Goal: Find specific page/section: Find specific page/section

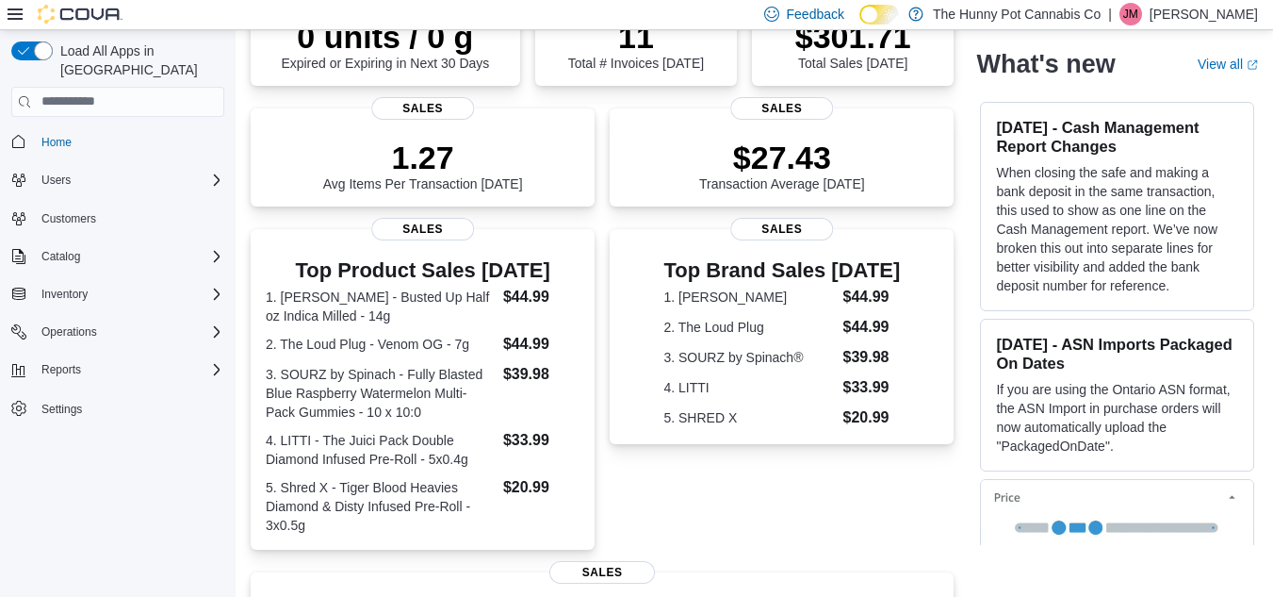
scroll to position [195, 0]
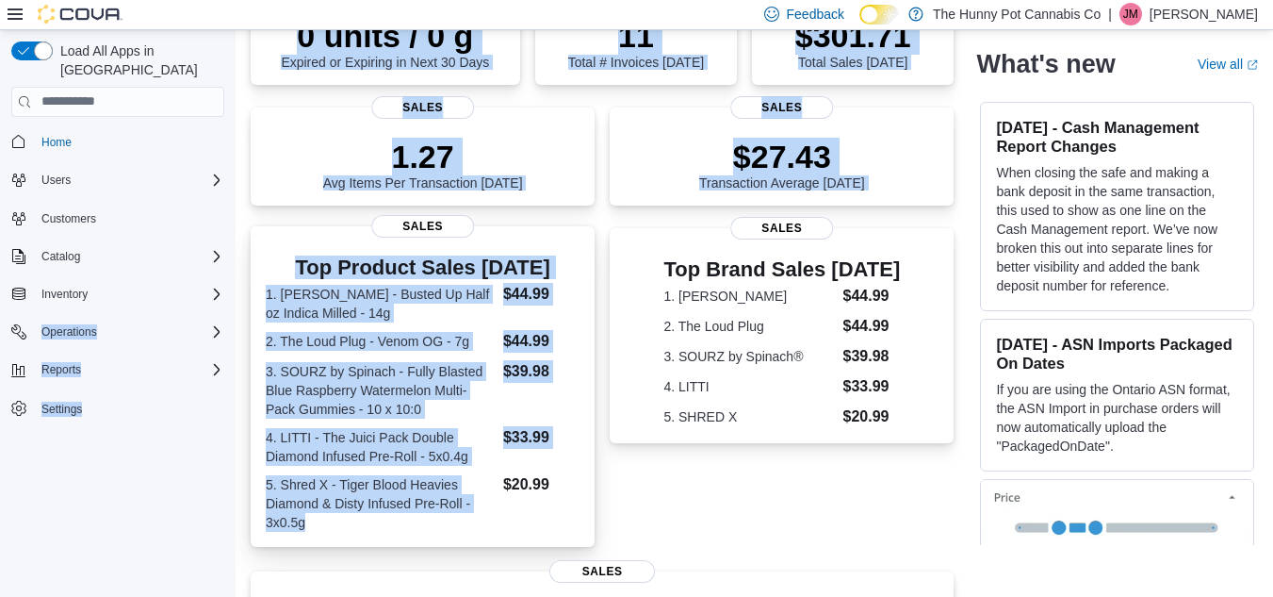
drag, startPoint x: 200, startPoint y: 290, endPoint x: 422, endPoint y: 523, distance: 322.0
click at [422, 523] on div "Load All Apps in [GEOGRAPHIC_DATA] Home Users Customers Catalog Inventory Opera…" at bounding box center [636, 401] width 1273 height 1132
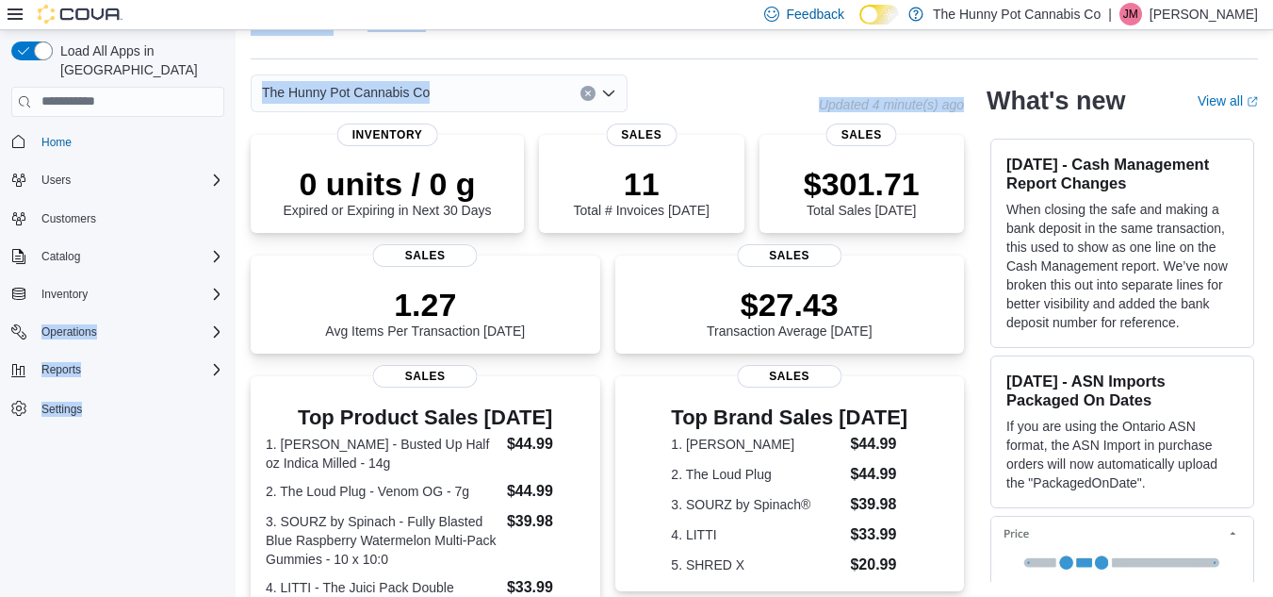
scroll to position [275, 0]
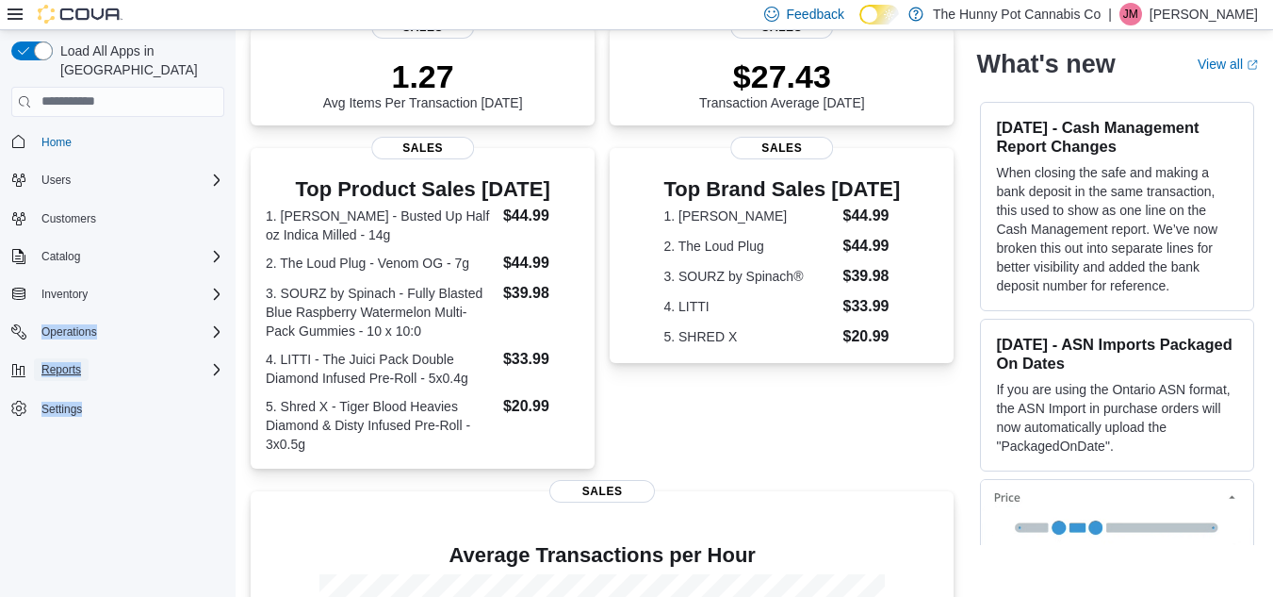
click at [57, 362] on span "Reports" at bounding box center [61, 369] width 40 height 15
click at [67, 415] on span "Reports" at bounding box center [54, 422] width 40 height 15
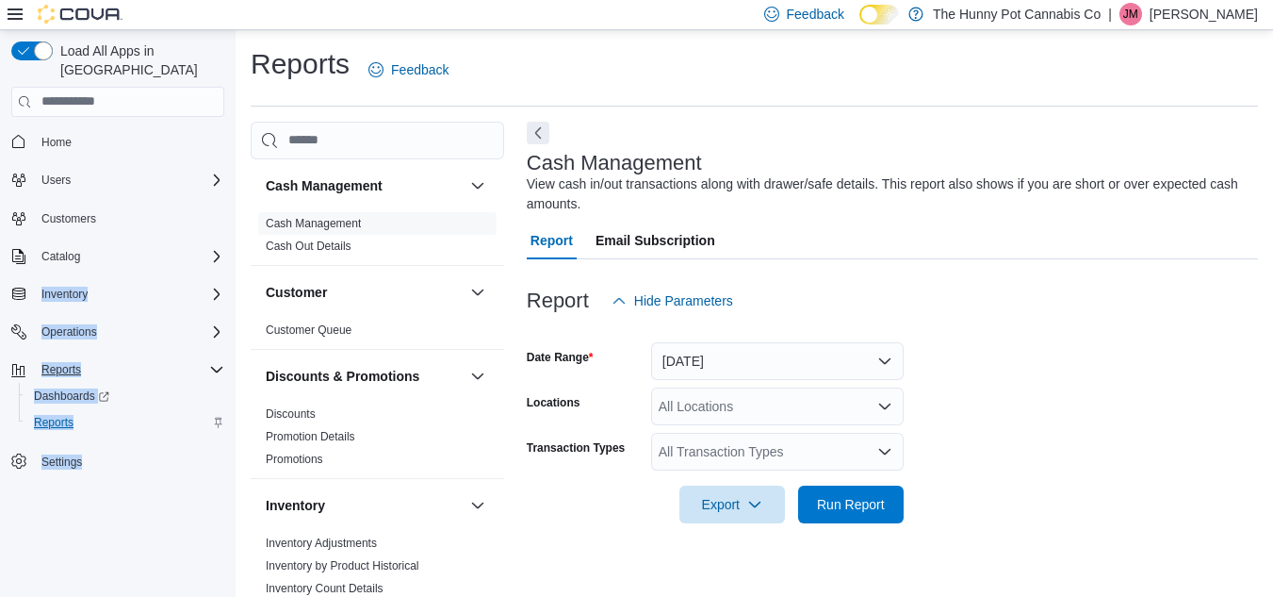
scroll to position [25, 0]
